Goal: Check status: Check status

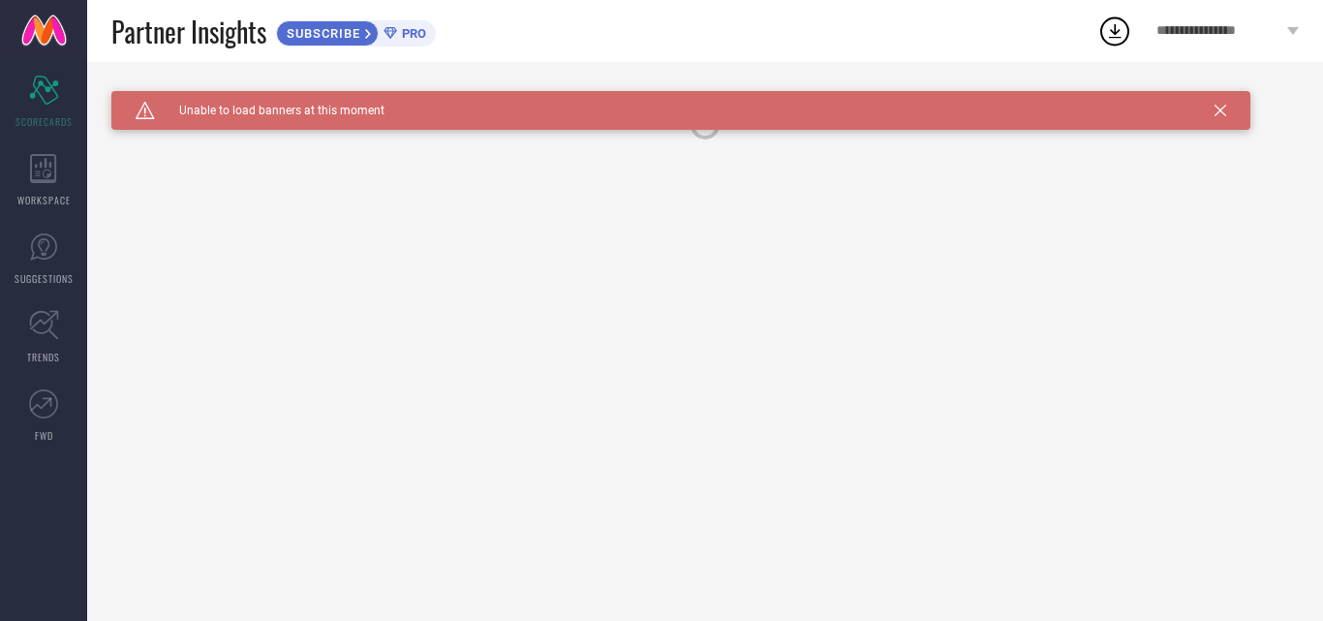
click at [1221, 107] on icon at bounding box center [1220, 111] width 12 height 12
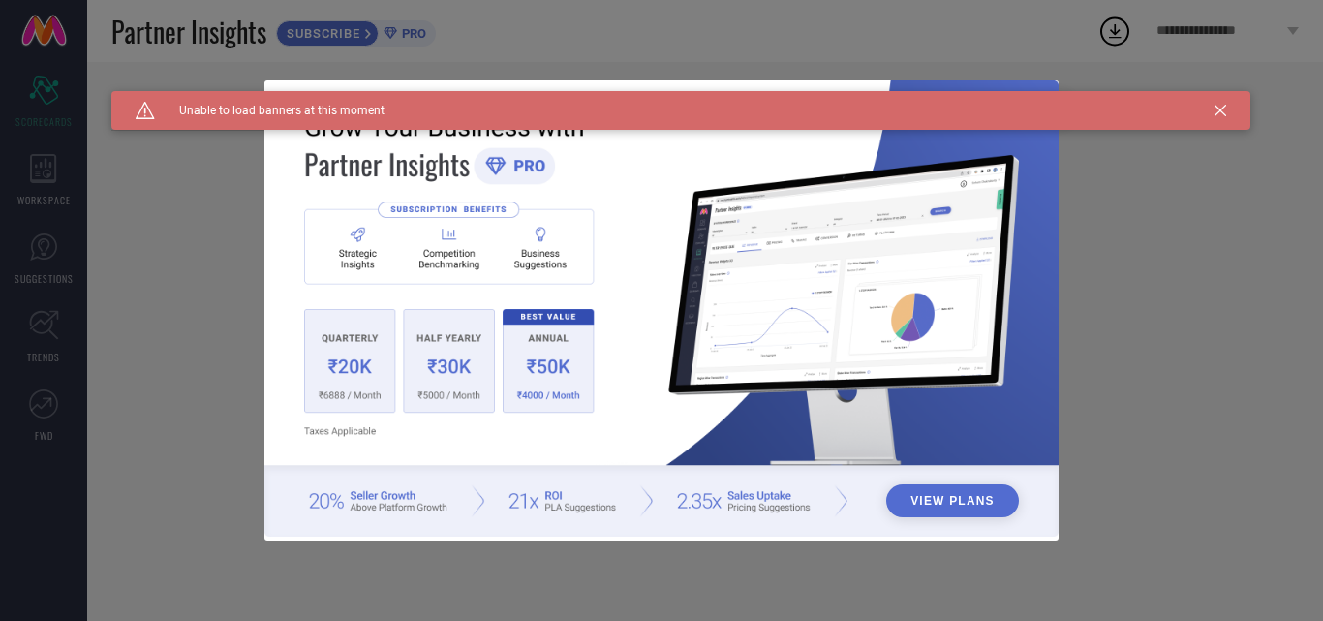
type input "All"
drag, startPoint x: 1232, startPoint y: 115, endPoint x: 1221, endPoint y: 114, distance: 10.7
click at [1231, 115] on div "Caution Created with Sketch. Unable to load banners at this moment" at bounding box center [680, 110] width 1139 height 39
click at [1221, 114] on icon at bounding box center [1220, 111] width 12 height 12
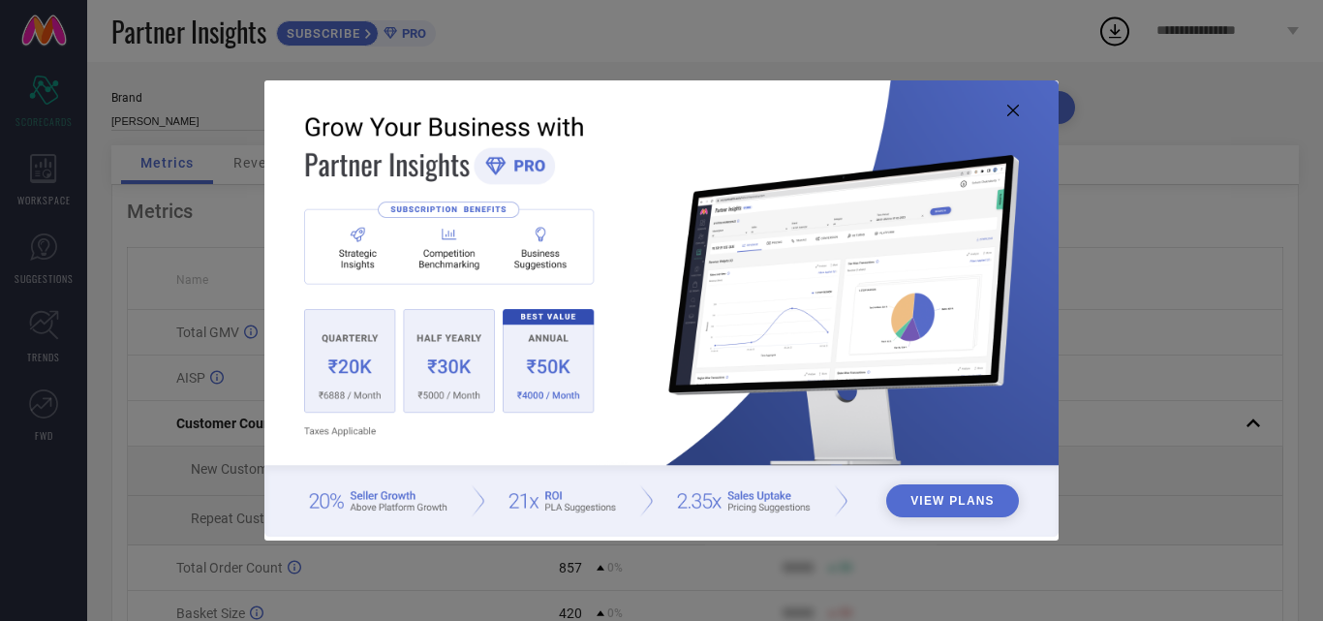
click at [1015, 108] on icon at bounding box center [1013, 111] width 12 height 12
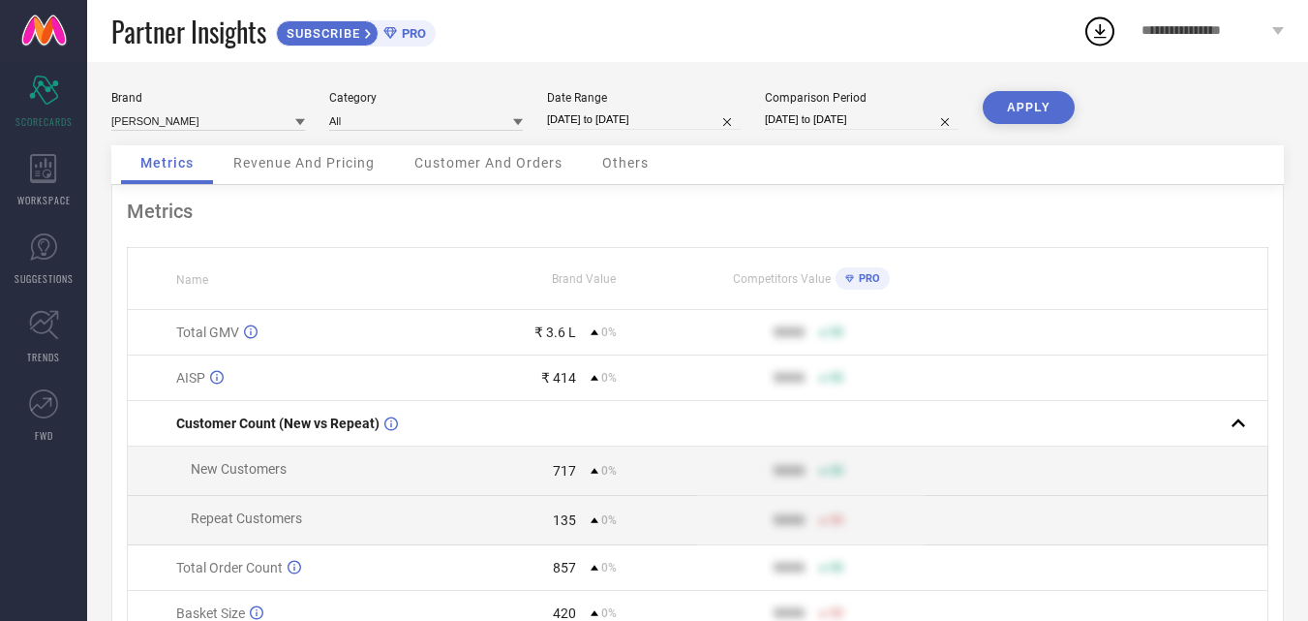
click at [649, 118] on input "01-10-2025 to 10-10-2025" at bounding box center [644, 119] width 194 height 20
select select "9"
select select "2025"
select select "10"
select select "2025"
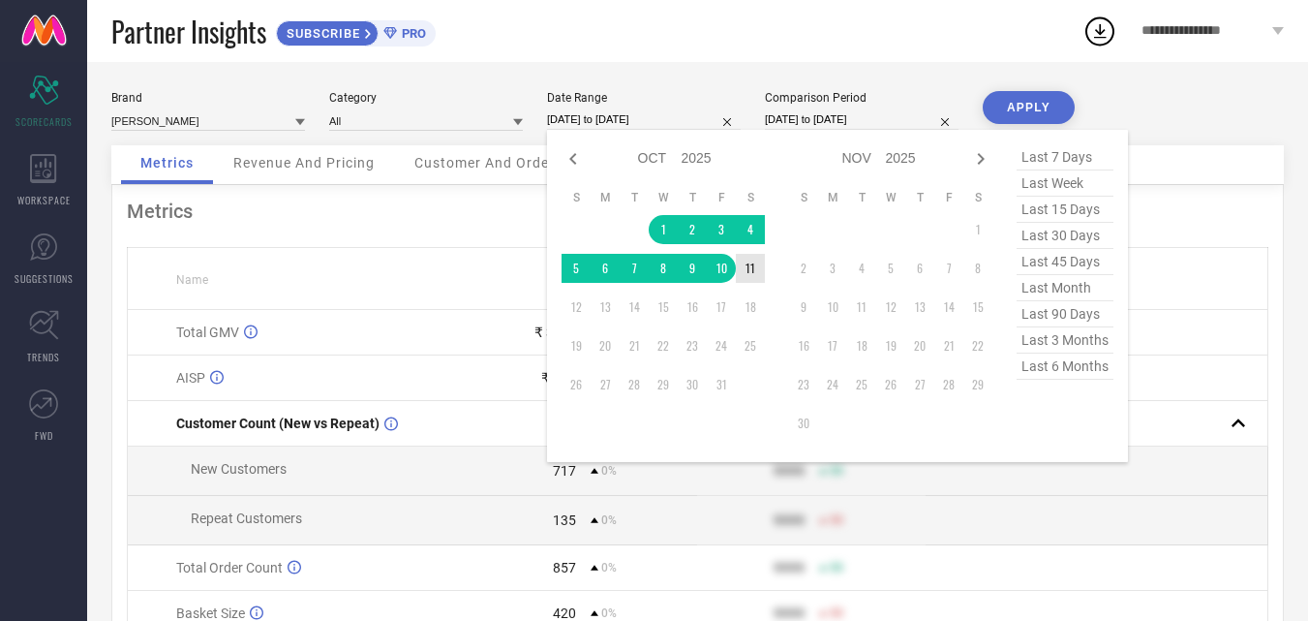
click at [766, 268] on div "Jan Feb Mar Apr May Jun Jul Aug Sep Oct Nov Dec 2015 2016 2017 2018 2019 2020 2…" at bounding box center [777, 295] width 431 height 303
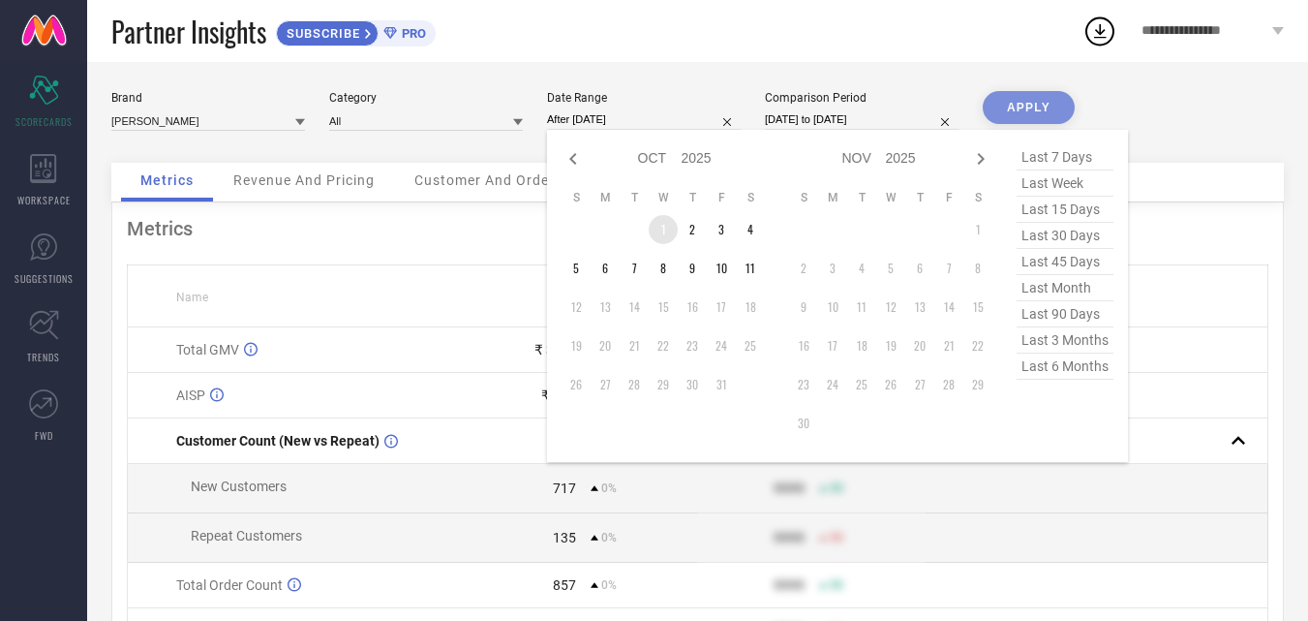
click at [652, 233] on td "1" at bounding box center [663, 229] width 29 height 29
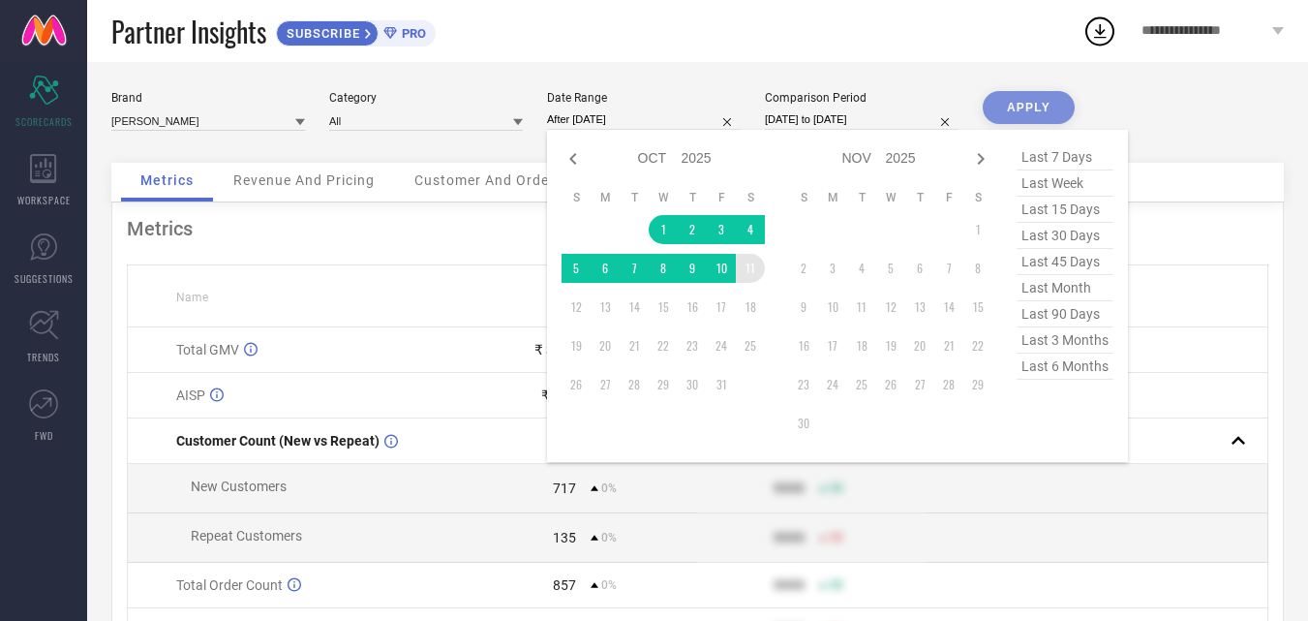
type input "01-10-2025 to 11-10-2025"
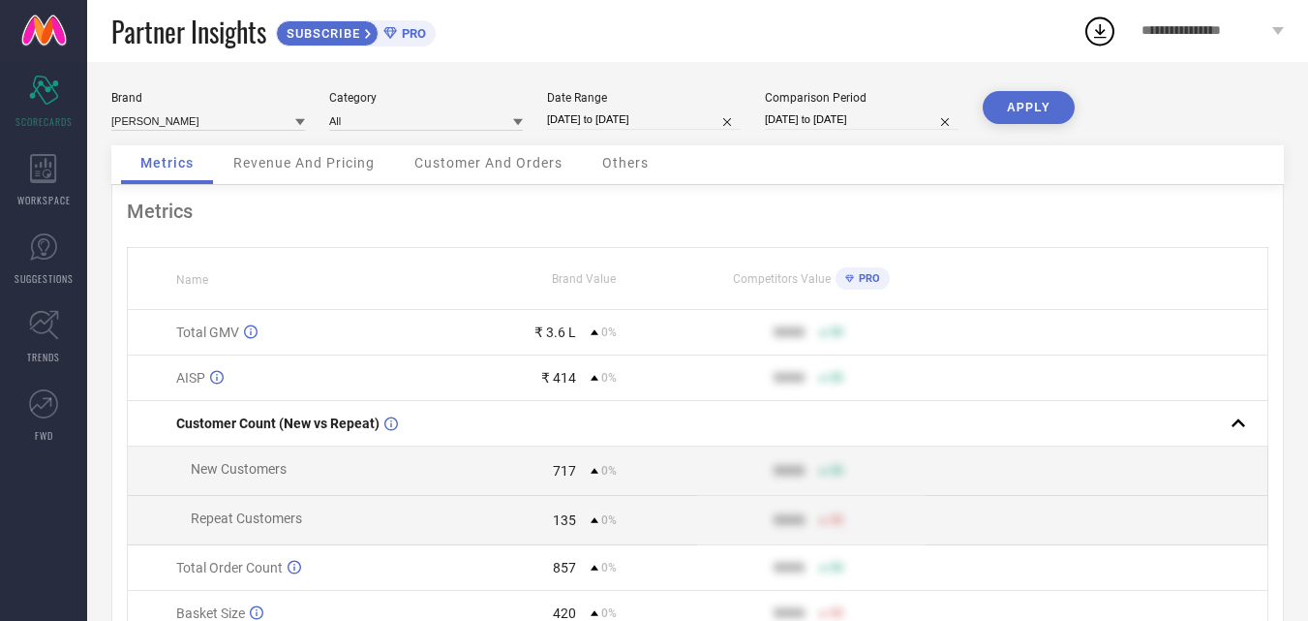
click at [822, 129] on input "01-10-2025 to 10-10-2025" at bounding box center [862, 119] width 194 height 20
select select "9"
select select "2025"
select select "10"
select select "2025"
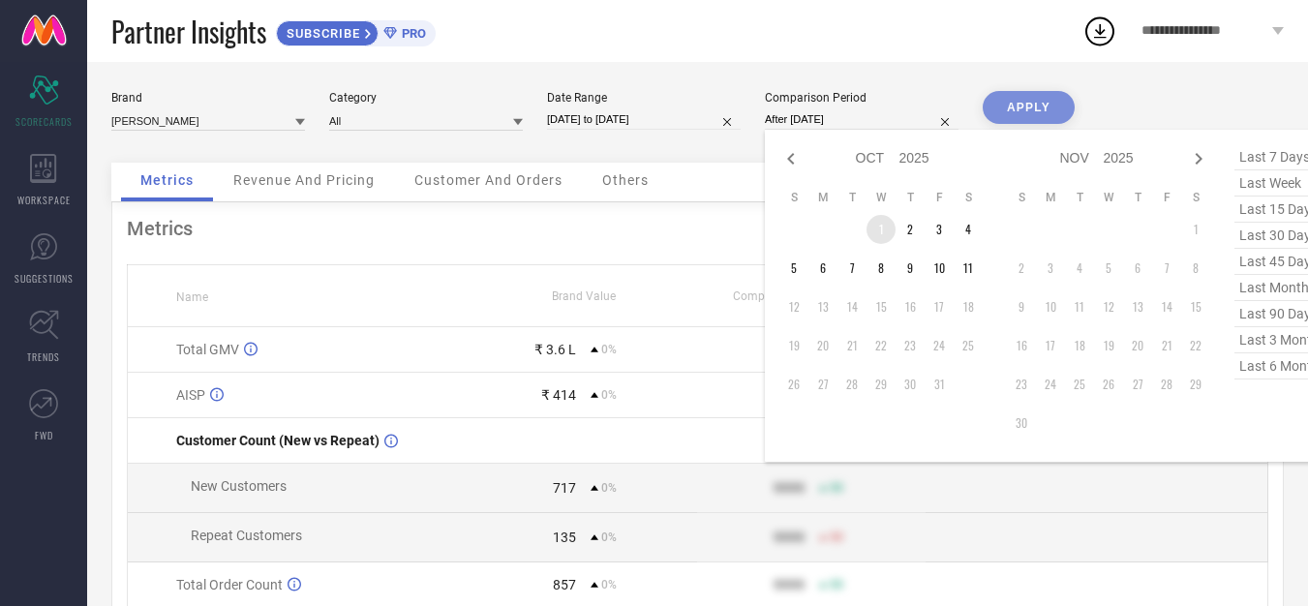
click at [889, 225] on td "1" at bounding box center [881, 229] width 29 height 29
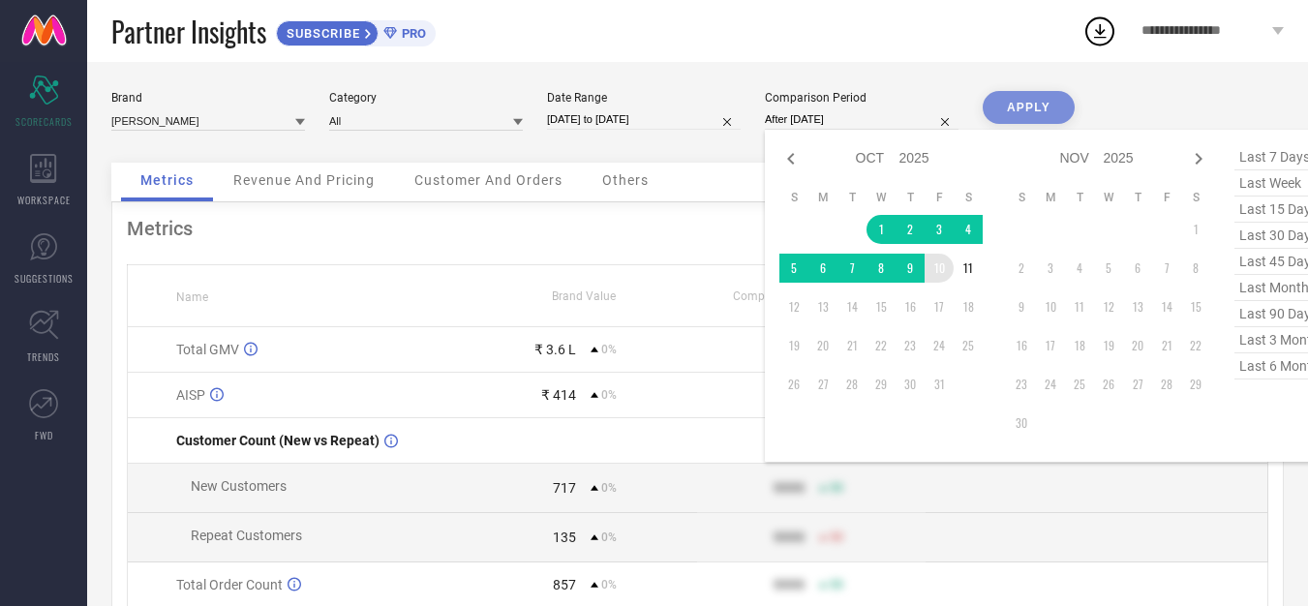
type input "01-10-2025 to 11-10-2025"
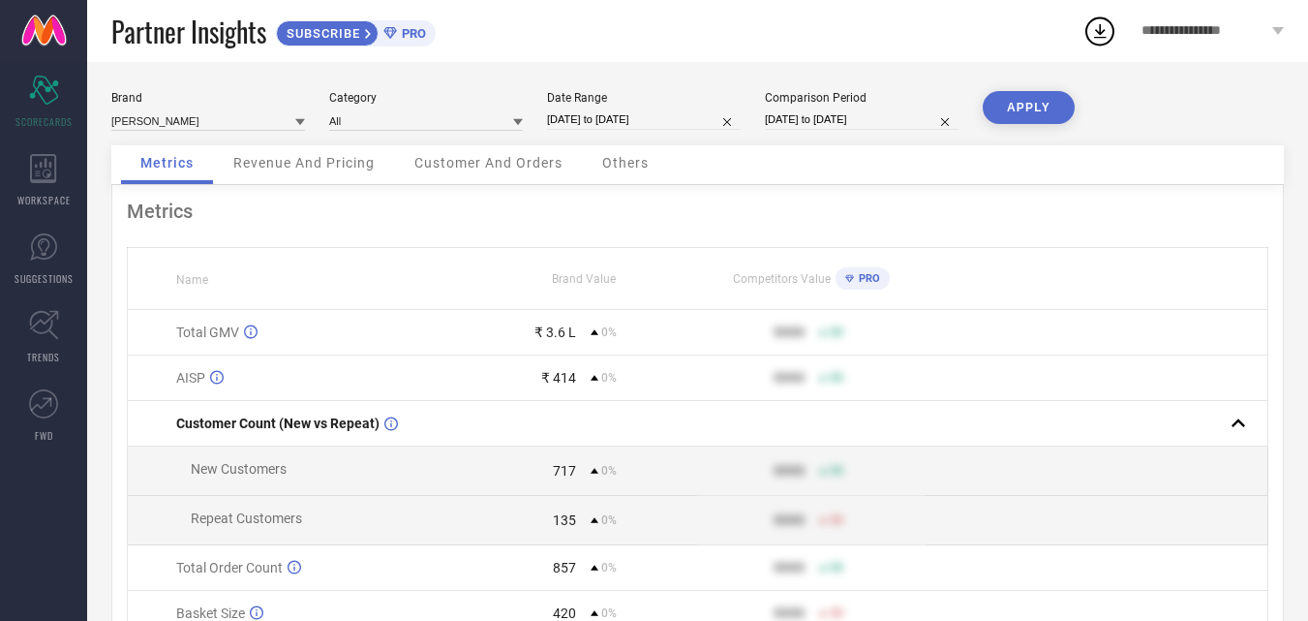
click at [1052, 107] on button "APPLY" at bounding box center [1029, 107] width 92 height 33
